Goal: Task Accomplishment & Management: Use online tool/utility

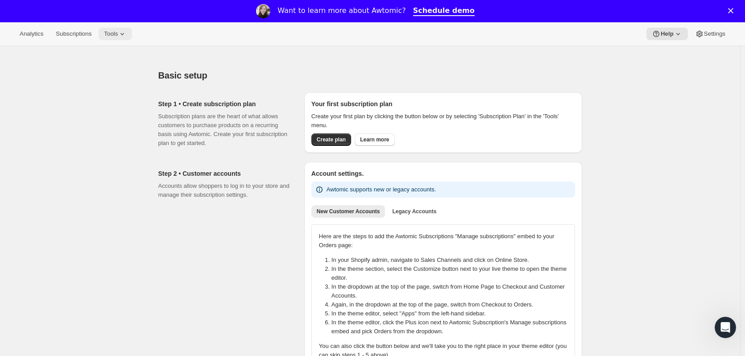
click at [129, 39] on button "Tools" at bounding box center [115, 34] width 33 height 12
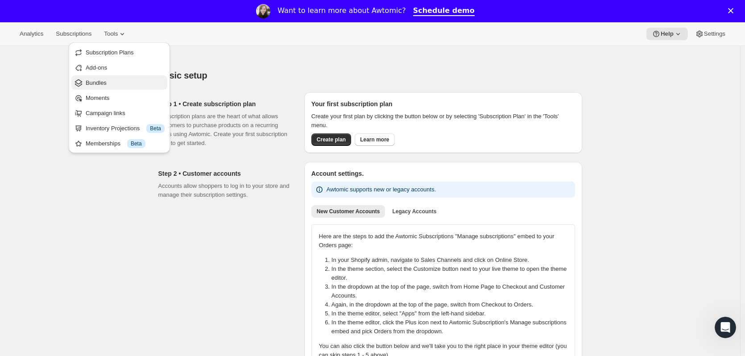
click at [121, 79] on span "Bundles" at bounding box center [125, 82] width 79 height 9
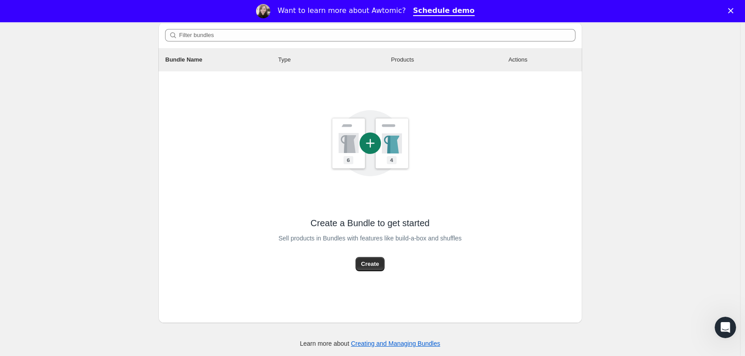
scroll to position [101, 0]
click at [365, 261] on span "Create" at bounding box center [370, 263] width 18 height 9
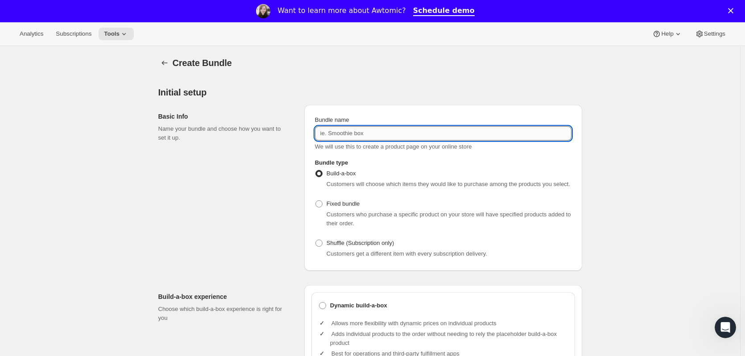
click at [353, 131] on input "Bundle name" at bounding box center [443, 133] width 256 height 14
type input "Pumpkin"
click at [294, 163] on div "Basic Info Name your bundle and choose how you want to set it up." at bounding box center [227, 188] width 139 height 166
click at [378, 135] on input "Pumpkin" at bounding box center [443, 133] width 256 height 14
click at [297, 213] on div "Basic Info Name your bundle and choose how you want to set it up." at bounding box center [227, 188] width 139 height 166
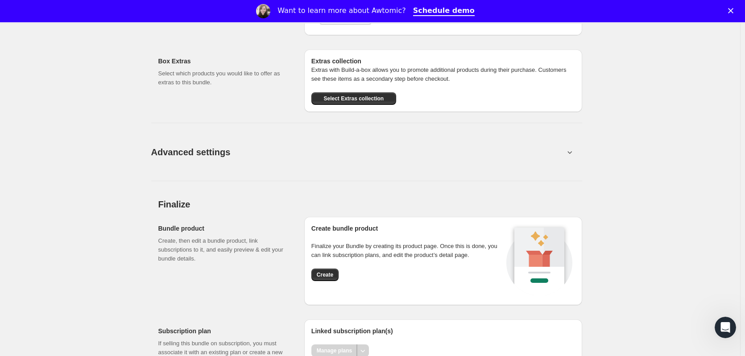
scroll to position [981, 0]
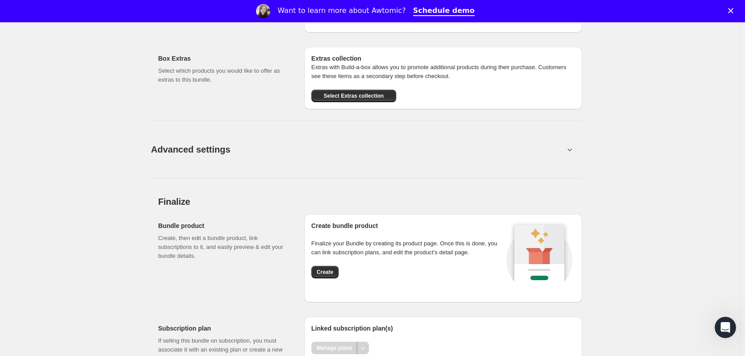
click at [327, 166] on button "Advanced settings" at bounding box center [358, 149] width 424 height 34
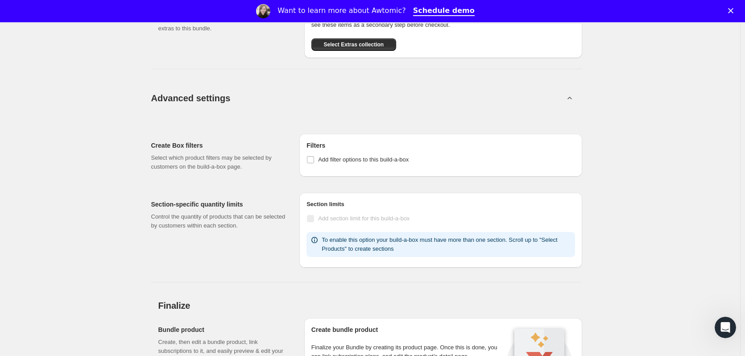
scroll to position [1198, 0]
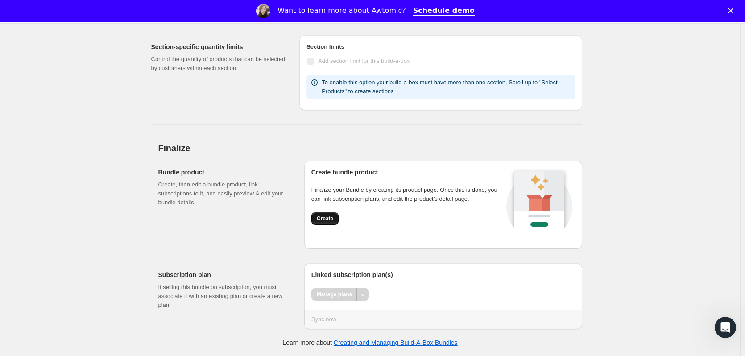
click at [327, 222] on span "Create" at bounding box center [325, 218] width 17 height 7
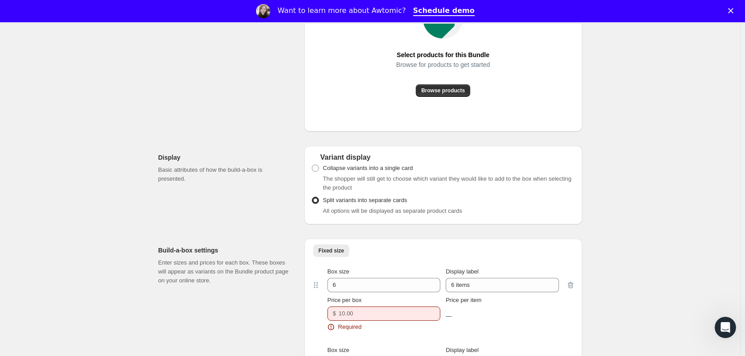
scroll to position [535, 0]
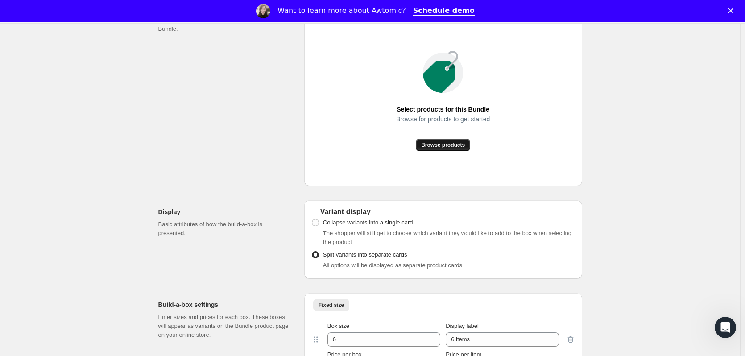
click at [435, 149] on span "Browse products" at bounding box center [443, 144] width 44 height 7
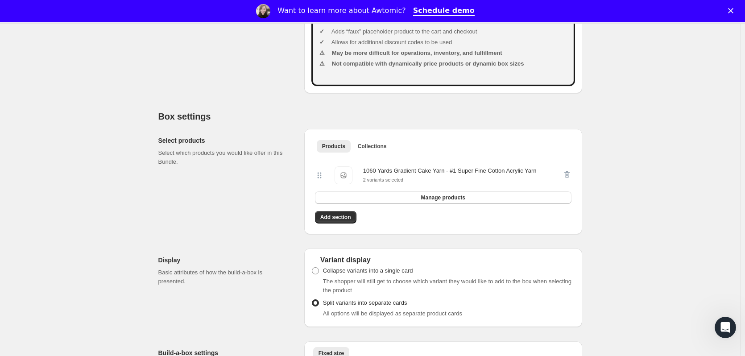
scroll to position [401, 0]
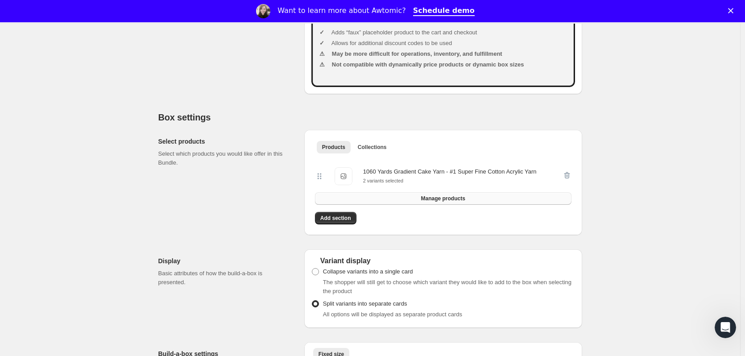
click at [388, 205] on button "Manage products" at bounding box center [443, 198] width 256 height 12
click at [344, 223] on button "Add section" at bounding box center [335, 218] width 41 height 12
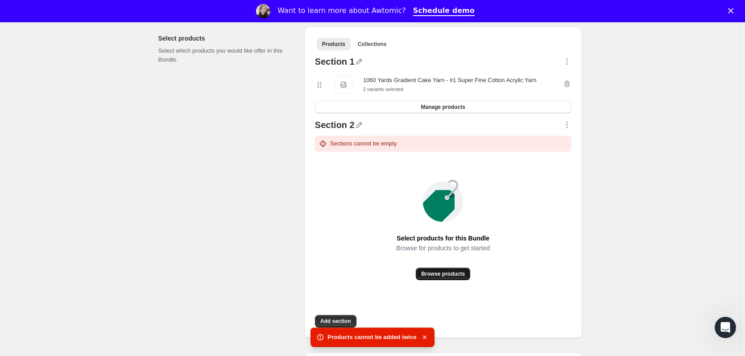
scroll to position [491, 0]
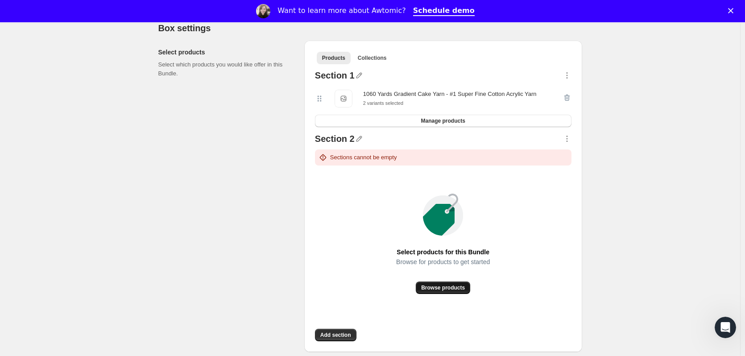
click at [453, 291] on button "Browse products" at bounding box center [443, 287] width 54 height 12
click at [567, 143] on icon "button" at bounding box center [566, 138] width 9 height 9
click at [473, 162] on div "Sections cannot be empty" at bounding box center [442, 157] width 249 height 9
click at [363, 143] on icon "button" at bounding box center [359, 138] width 9 height 9
click at [340, 145] on div "Section 2" at bounding box center [335, 140] width 40 height 12
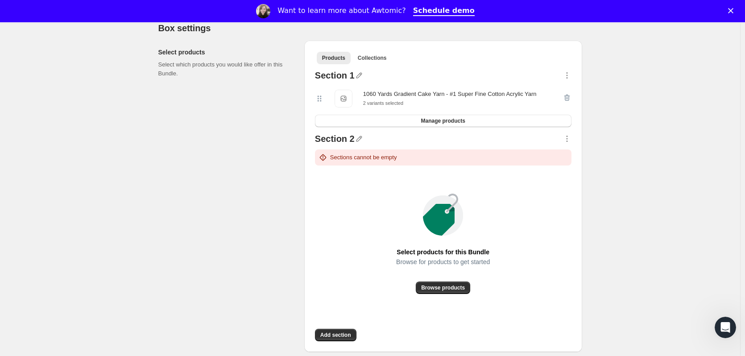
click at [427, 161] on div "Sections cannot be empty" at bounding box center [443, 157] width 256 height 16
drag, startPoint x: 423, startPoint y: 165, endPoint x: 476, endPoint y: 157, distance: 54.1
click at [434, 162] on div "Sections cannot be empty" at bounding box center [442, 157] width 249 height 9
click at [569, 143] on icon "button" at bounding box center [566, 138] width 9 height 9
click at [560, 231] on span "Delete" at bounding box center [555, 234] width 17 height 7
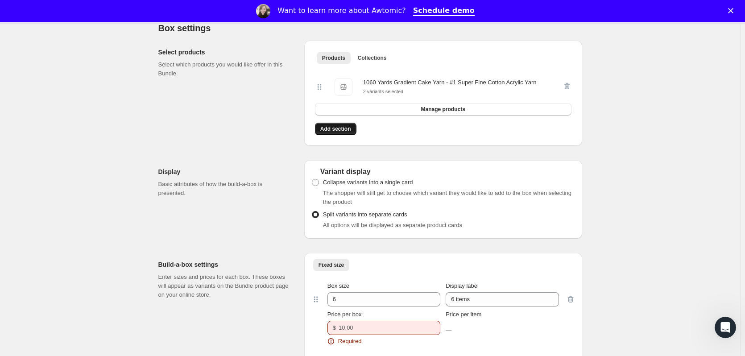
click at [317, 135] on button "Add section" at bounding box center [335, 129] width 41 height 12
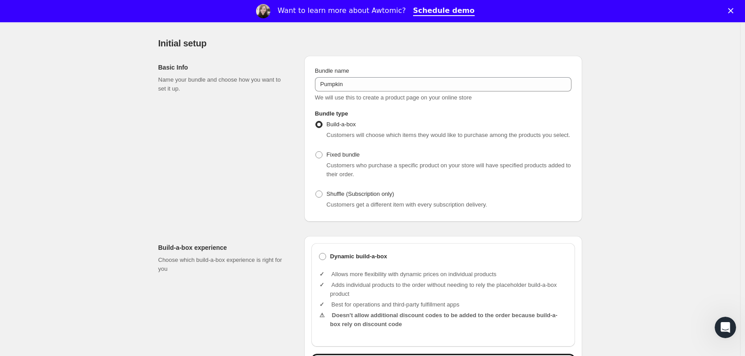
scroll to position [0, 0]
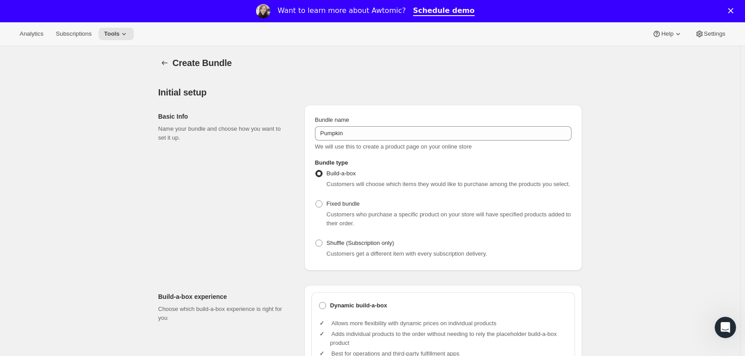
click at [178, 61] on span "Create Bundle" at bounding box center [202, 63] width 59 height 10
click at [169, 61] on icon "Bundles" at bounding box center [164, 62] width 9 height 9
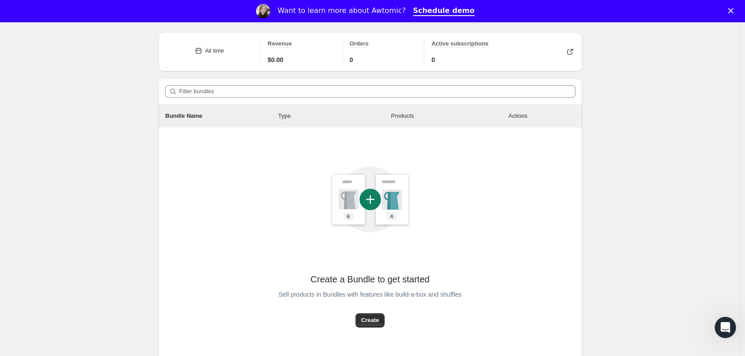
scroll to position [105, 0]
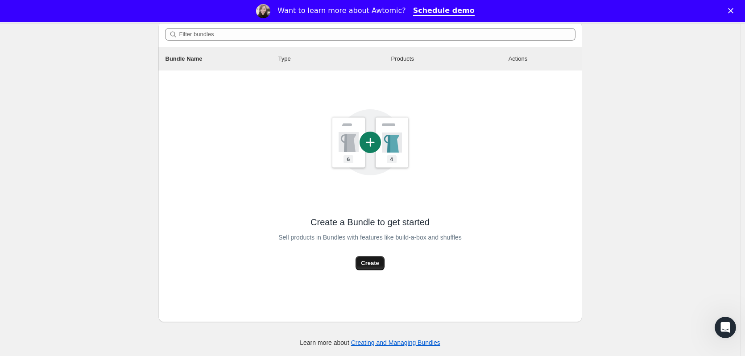
click at [363, 266] on span "Create" at bounding box center [370, 263] width 18 height 9
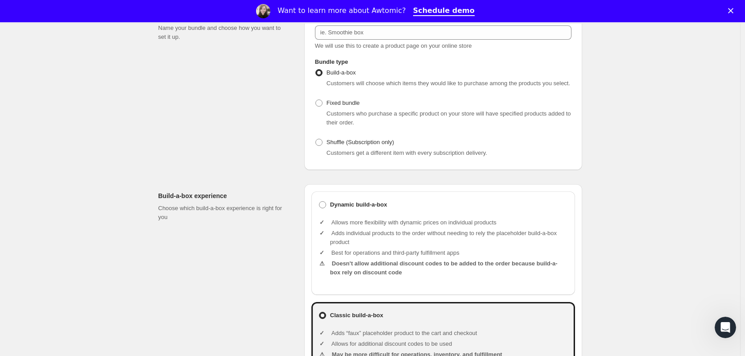
scroll to position [223, 0]
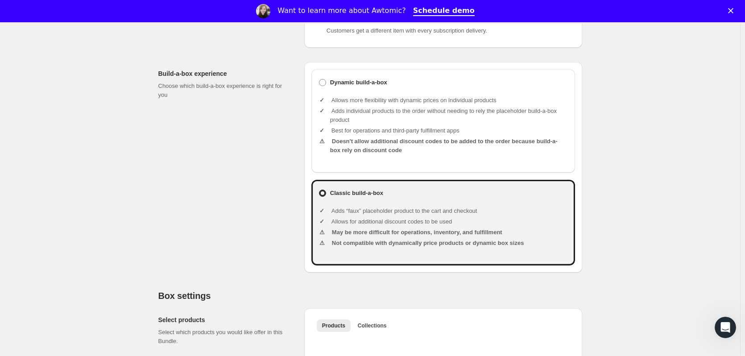
click at [355, 155] on li "Doesn't allow additional discount codes to be added to the order because build-…" at bounding box center [449, 146] width 238 height 18
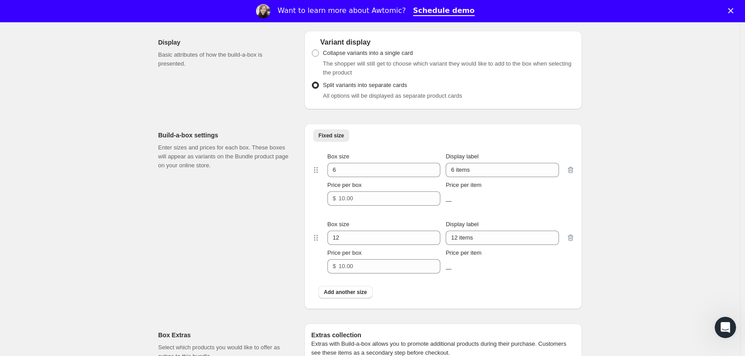
scroll to position [714, 0]
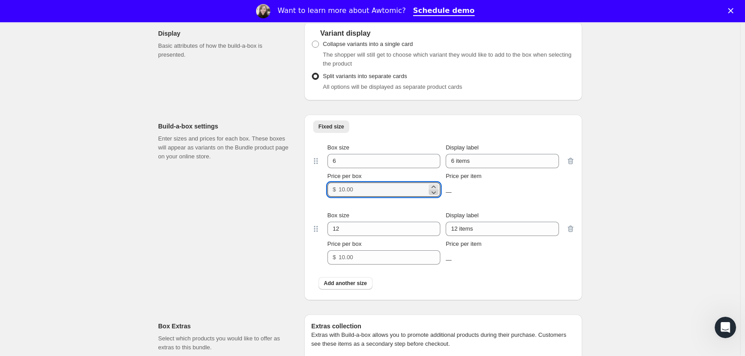
click at [437, 197] on icon at bounding box center [433, 192] width 9 height 9
type input "0"
click at [434, 197] on icon at bounding box center [433, 192] width 9 height 9
click at [571, 165] on icon "button" at bounding box center [570, 161] width 9 height 9
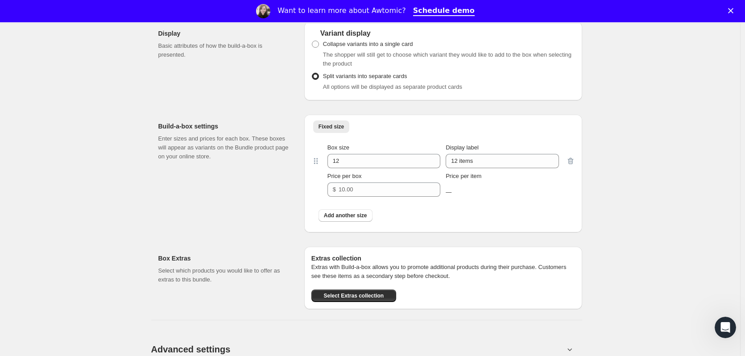
click at [570, 170] on div at bounding box center [570, 170] width 9 height 54
drag, startPoint x: 356, startPoint y: 222, endPoint x: 541, endPoint y: 210, distance: 184.6
click at [542, 211] on div "Box size 12 Display label 12 items Price per box $ Price per item — Add another…" at bounding box center [443, 181] width 264 height 91
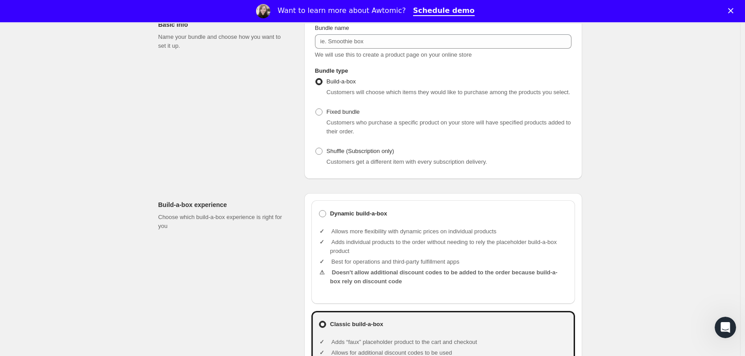
scroll to position [0, 0]
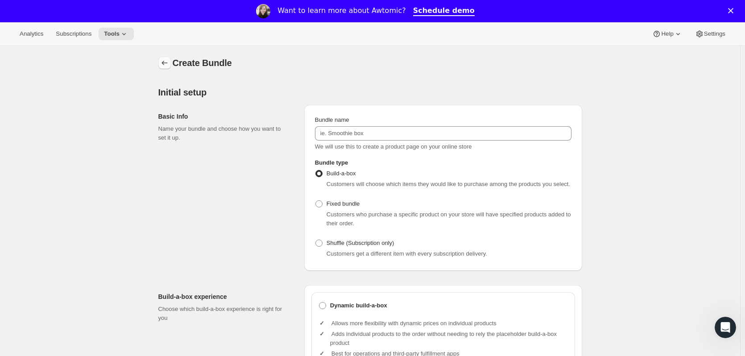
click at [163, 60] on icon "Bundles" at bounding box center [164, 62] width 9 height 9
